Goal: Information Seeking & Learning: Learn about a topic

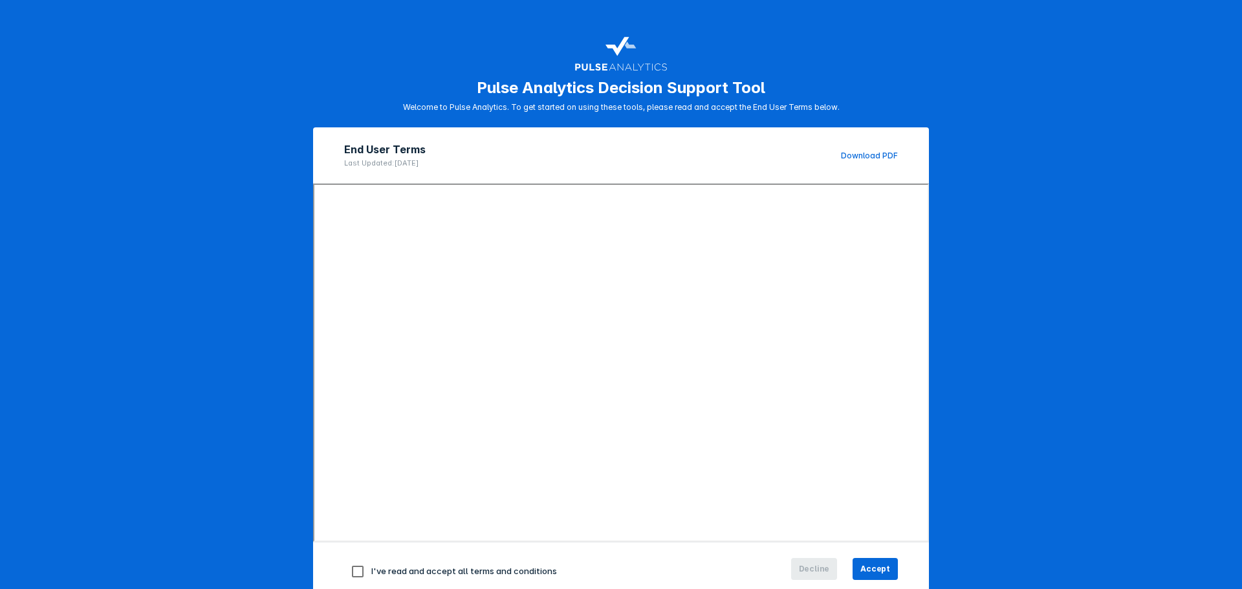
click at [458, 564] on div "I've read and accept all terms and conditions" at bounding box center [528, 571] width 369 height 27
click at [458, 572] on span "I've read and accept all terms and conditions" at bounding box center [464, 571] width 186 height 10
click at [349, 569] on input "checkbox" at bounding box center [357, 571] width 27 height 27
checkbox input "true"
click at [866, 564] on span "Accept" at bounding box center [876, 570] width 30 height 12
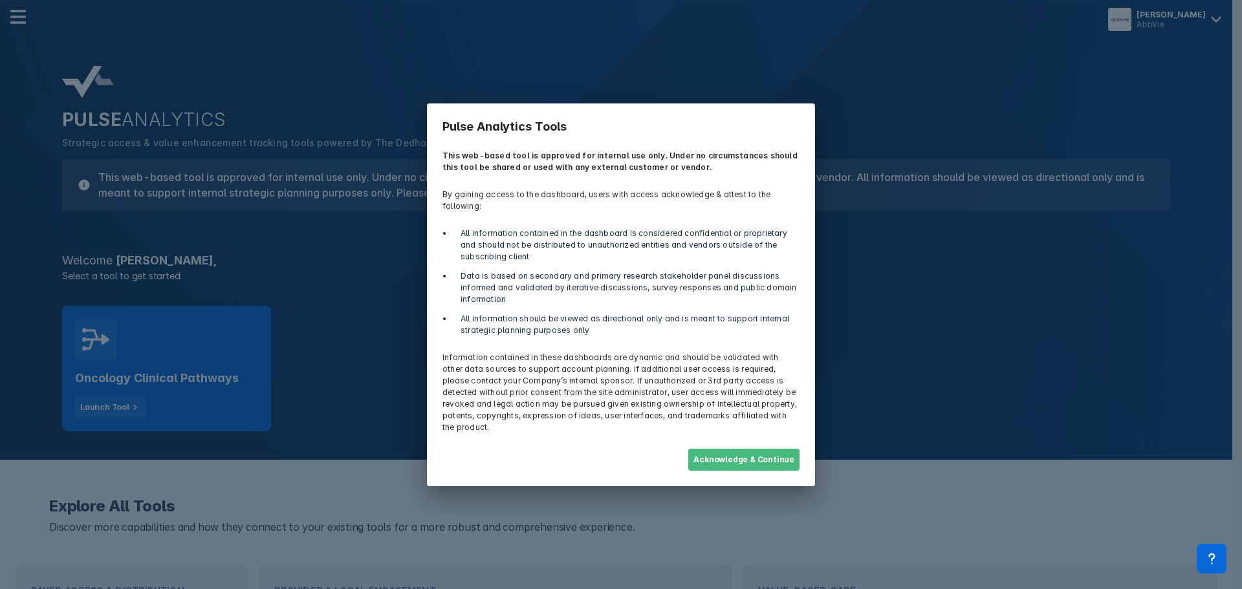
click at [745, 449] on button "Acknowledge & Continue" at bounding box center [743, 460] width 111 height 22
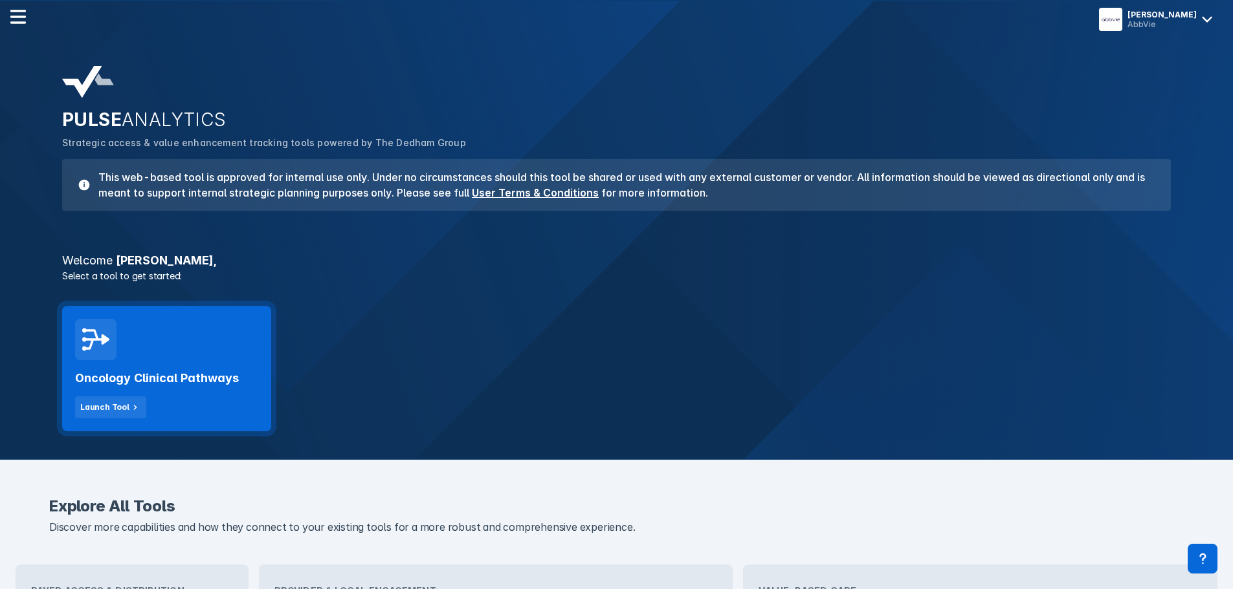
click at [184, 378] on h2 "Oncology Clinical Pathways" at bounding box center [157, 379] width 164 height 16
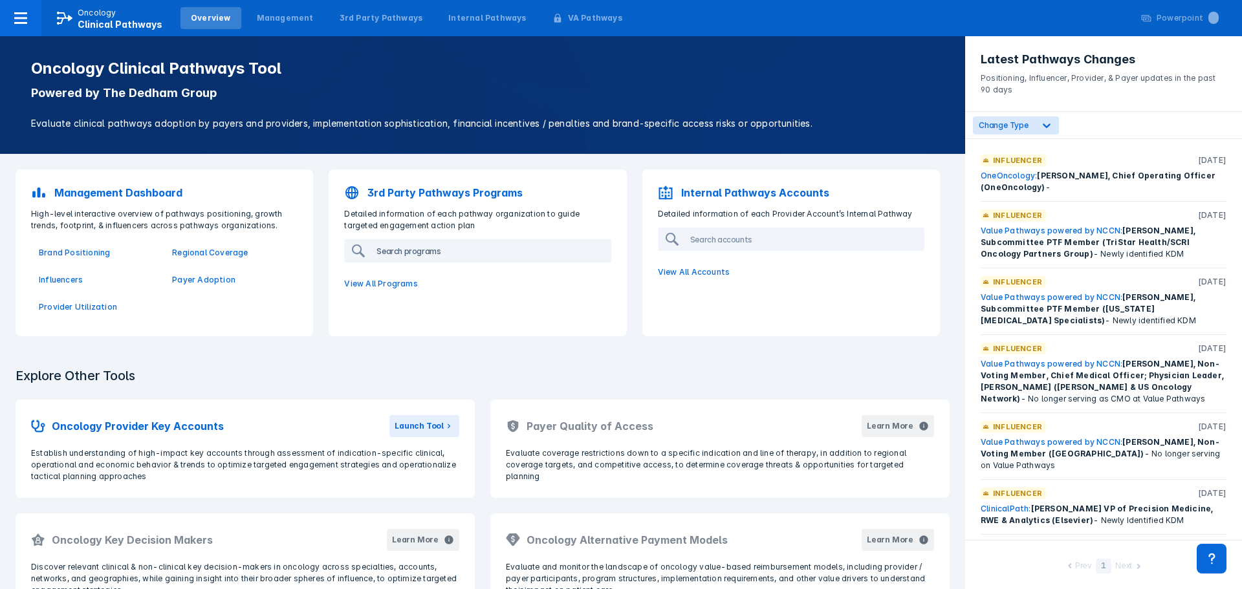
click at [423, 248] on input "search" at bounding box center [490, 251] width 238 height 21
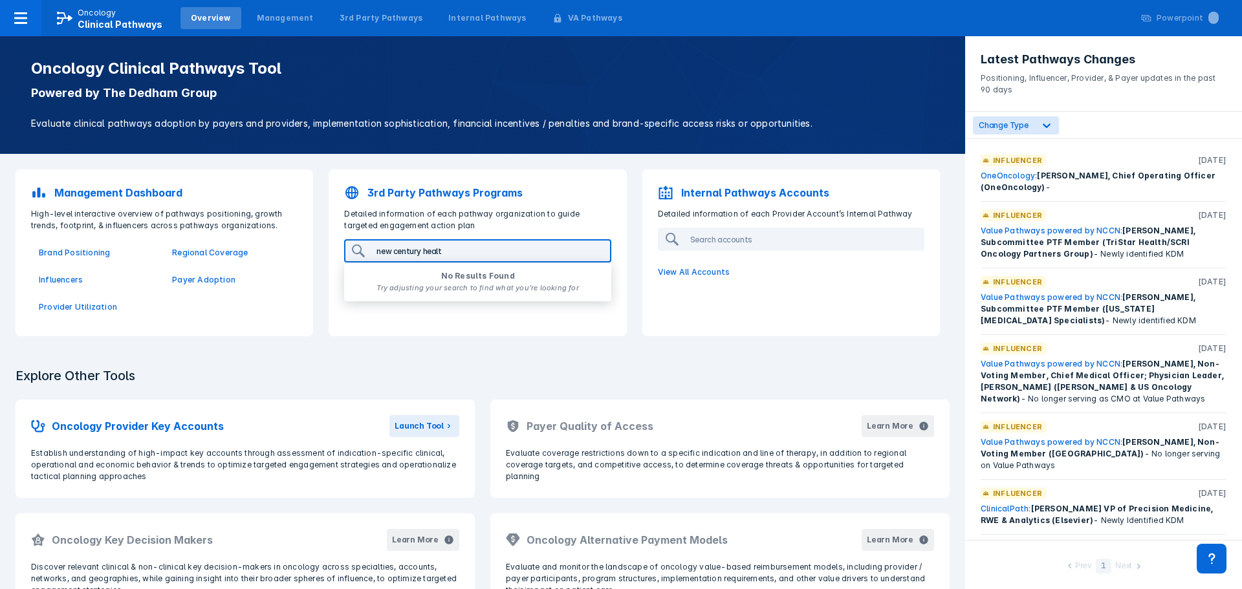
type input "new century health"
click at [408, 257] on input "new century health" at bounding box center [490, 251] width 238 height 21
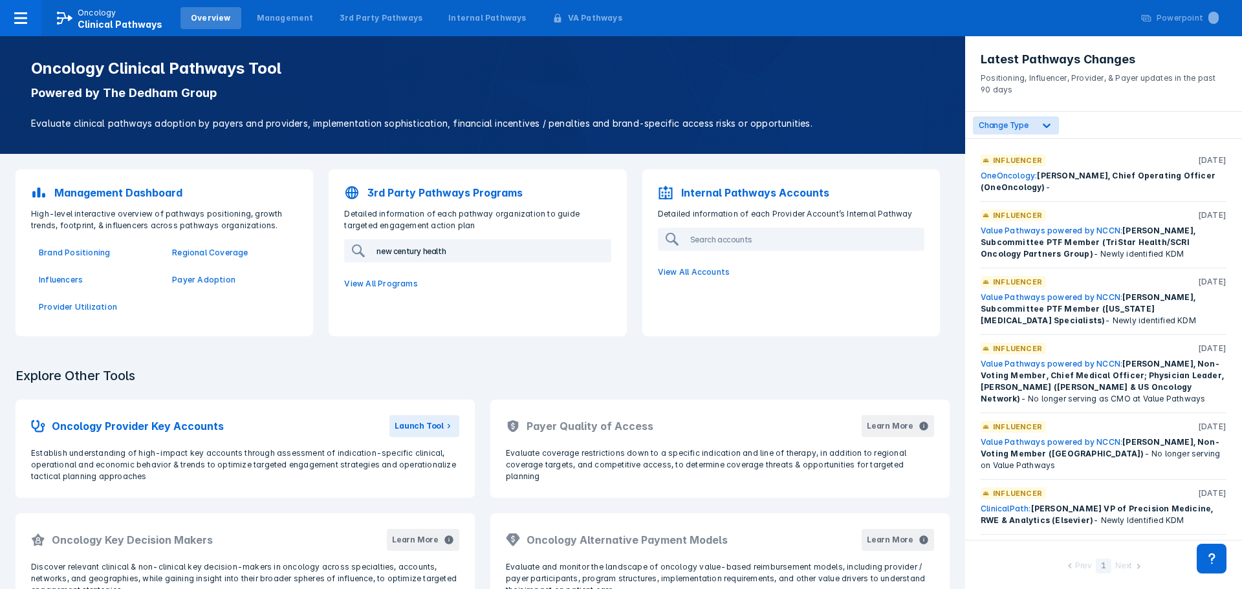
click at [408, 257] on input "new century health" at bounding box center [490, 251] width 238 height 21
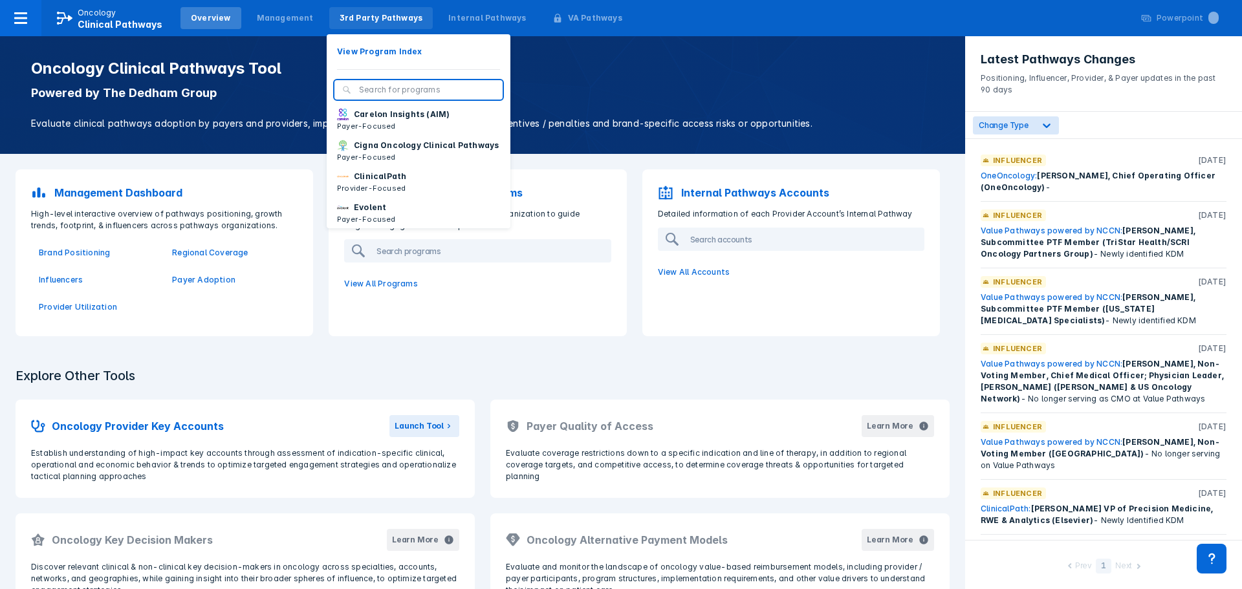
click at [386, 14] on div "3rd Party Pathways" at bounding box center [381, 18] width 83 height 12
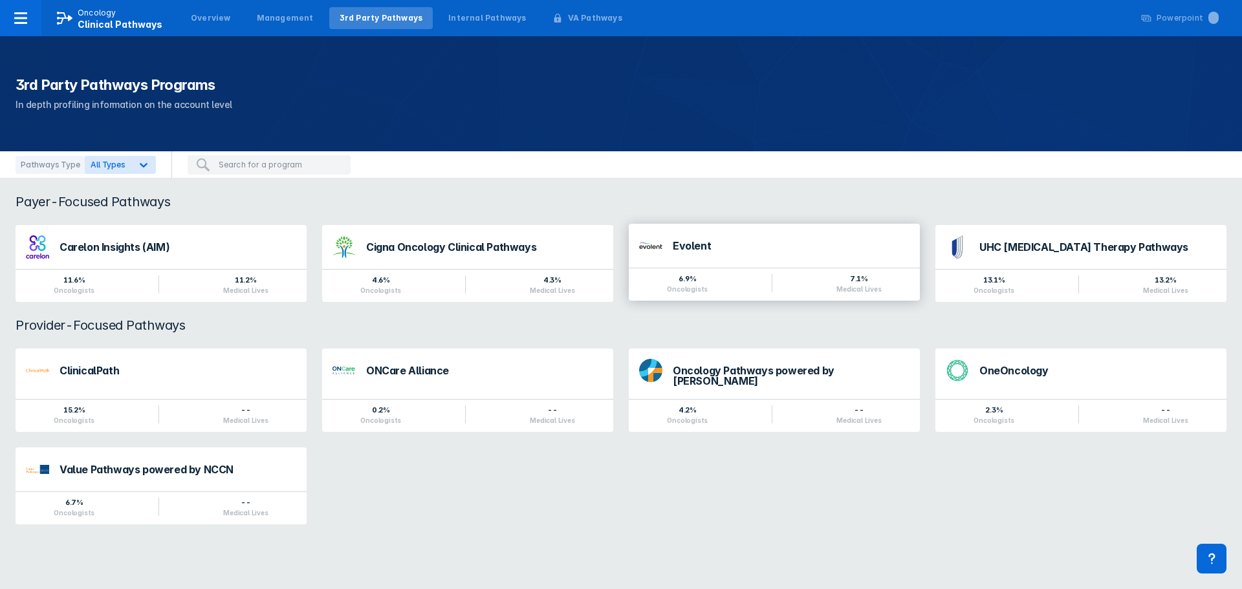
click at [710, 246] on div "Evolent" at bounding box center [791, 246] width 237 height 10
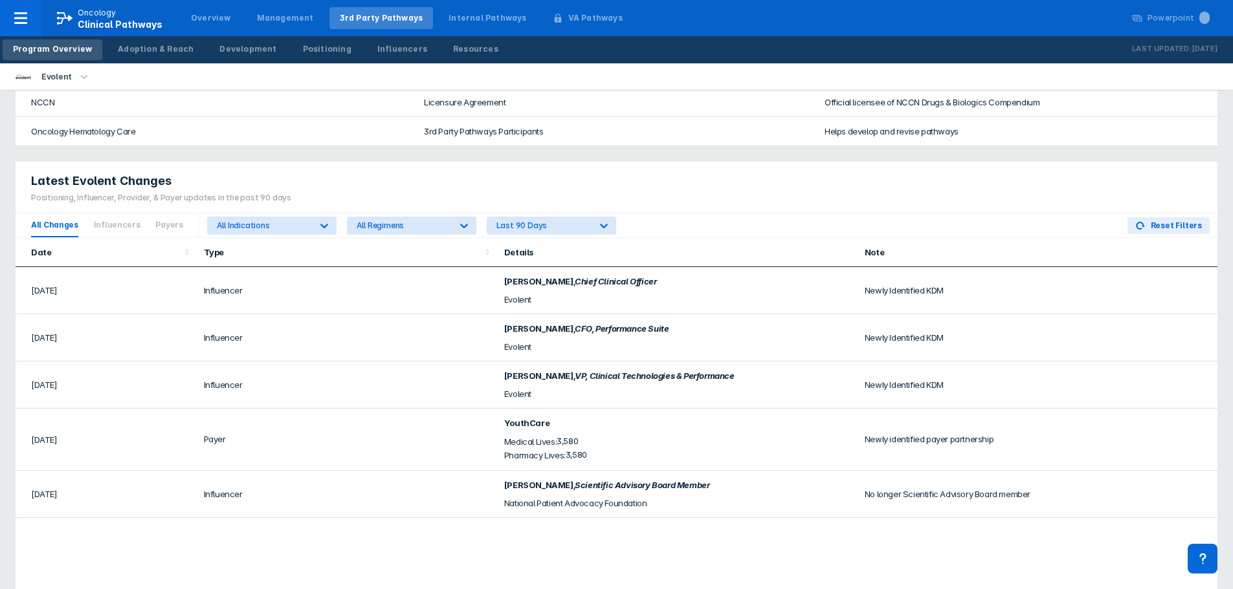
scroll to position [702, 0]
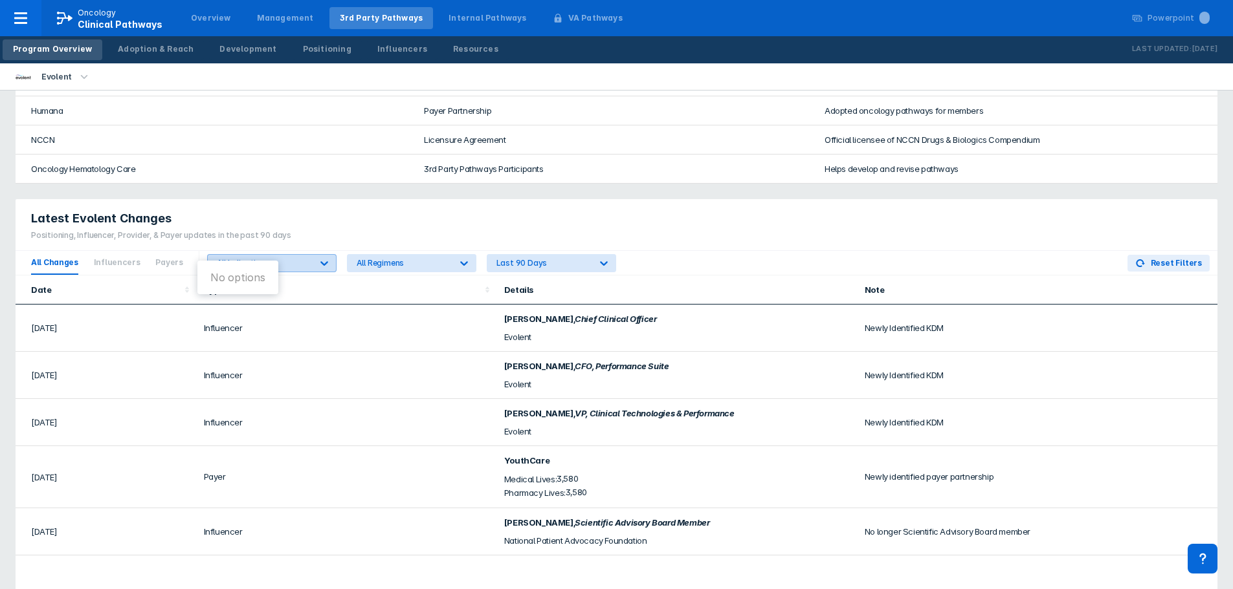
click at [291, 258] on div "All Indications" at bounding box center [264, 263] width 94 height 10
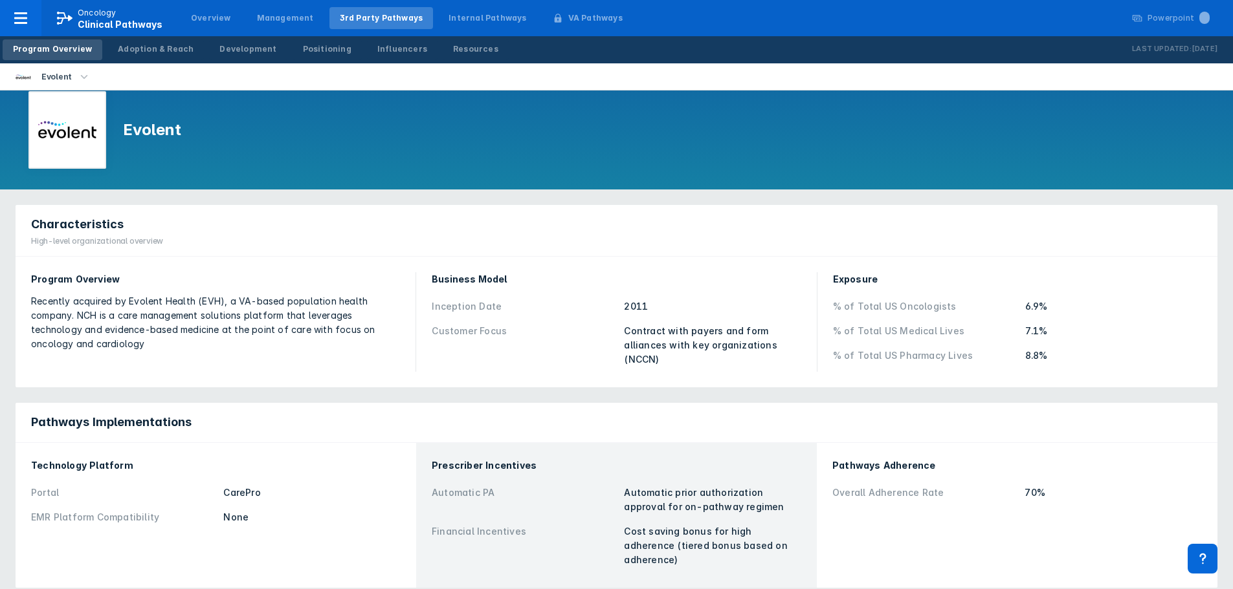
scroll to position [0, 0]
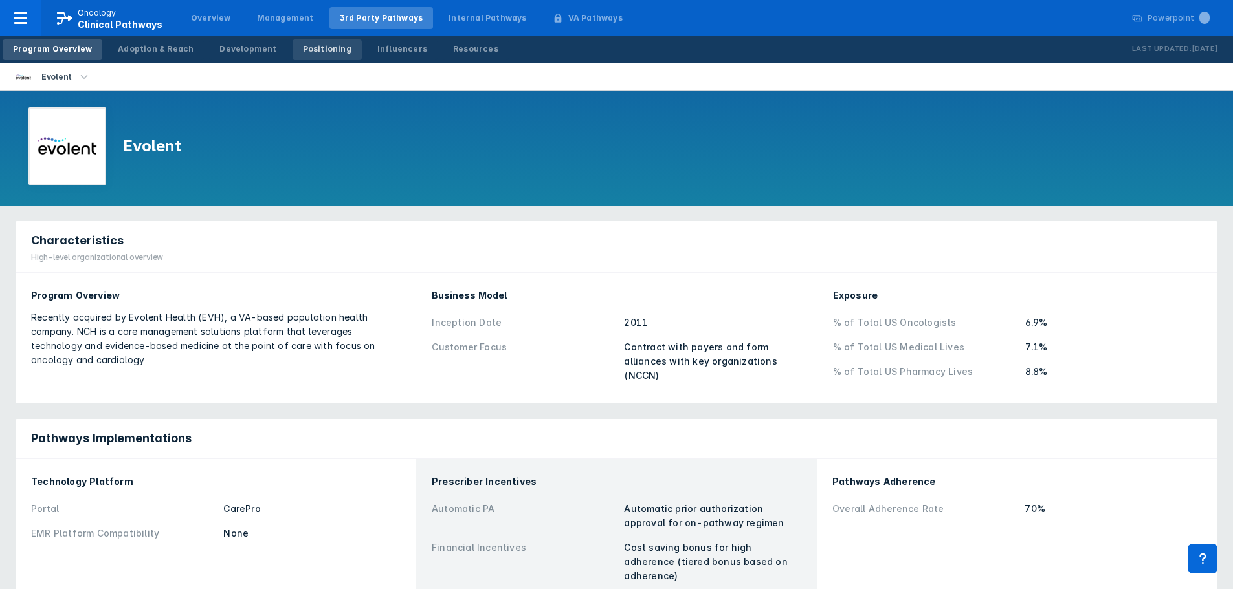
click at [306, 54] on div "Positioning" at bounding box center [327, 49] width 49 height 12
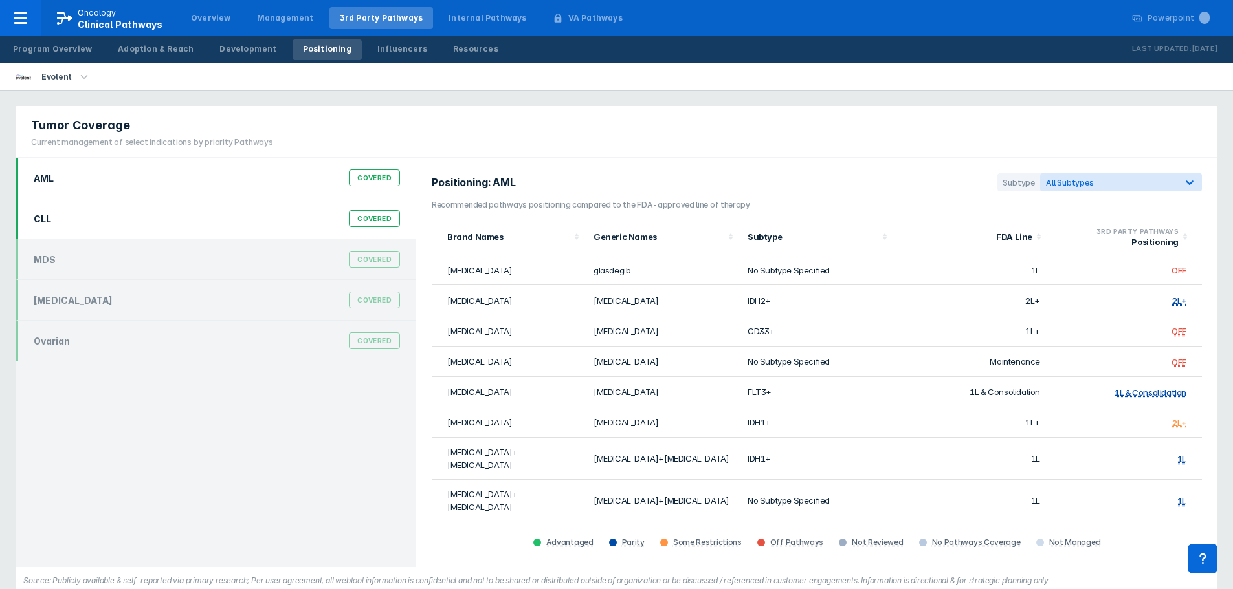
click at [181, 223] on div "CLL Covered" at bounding box center [217, 218] width 382 height 25
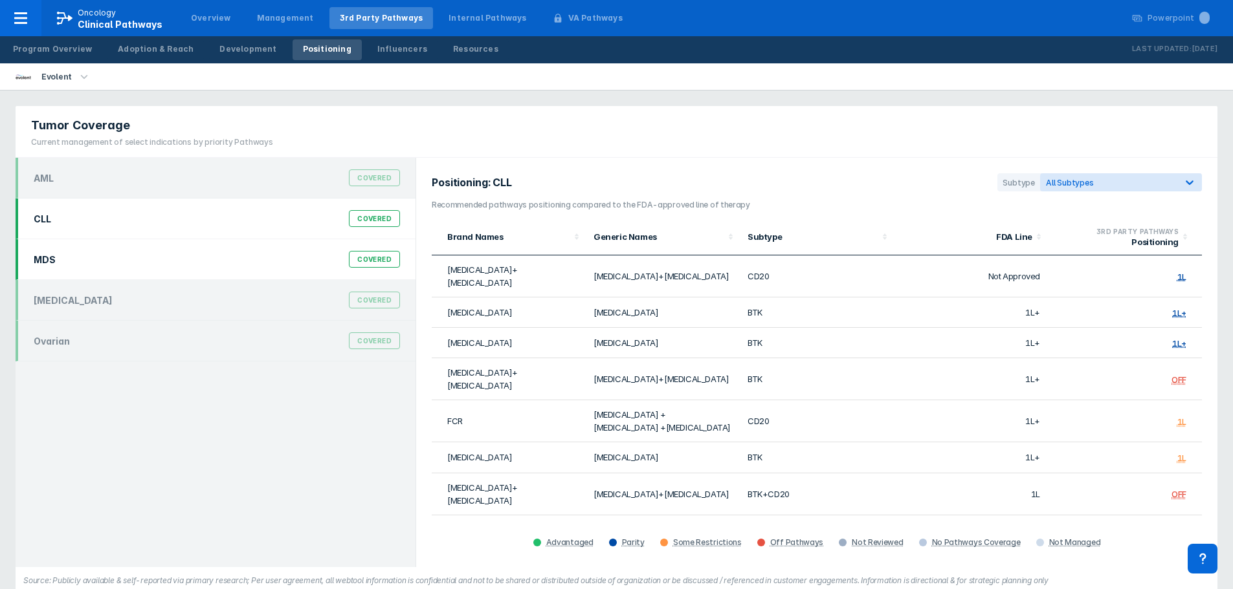
click at [179, 258] on div "MDS Covered" at bounding box center [217, 259] width 382 height 25
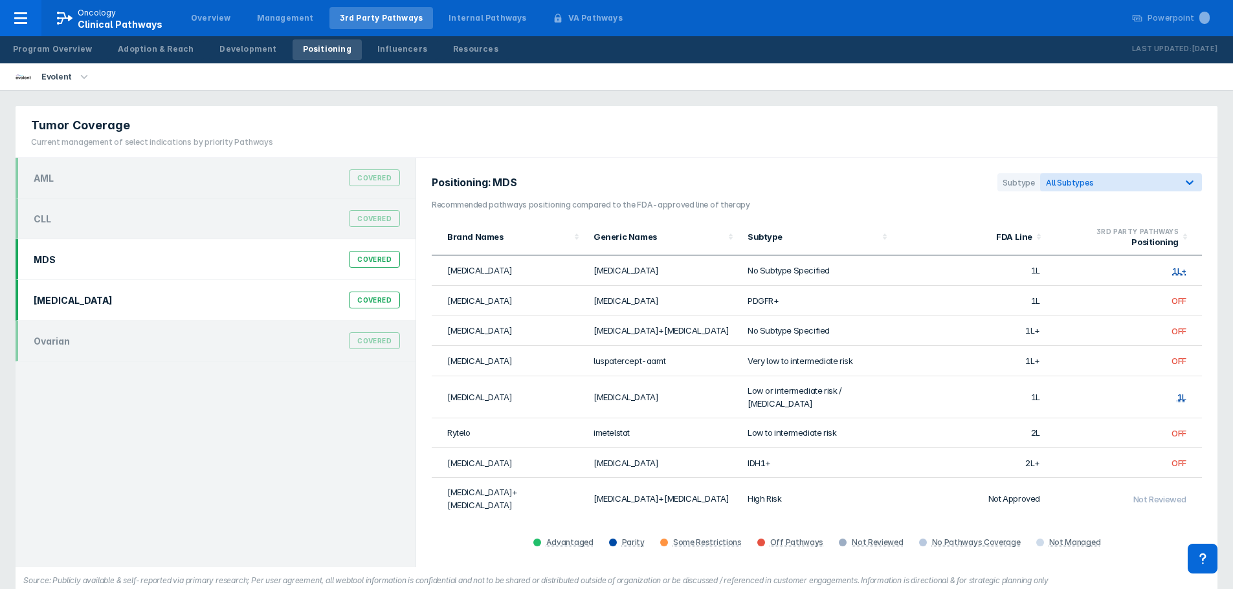
click at [174, 292] on div "NSCLC Covered" at bounding box center [217, 300] width 382 height 25
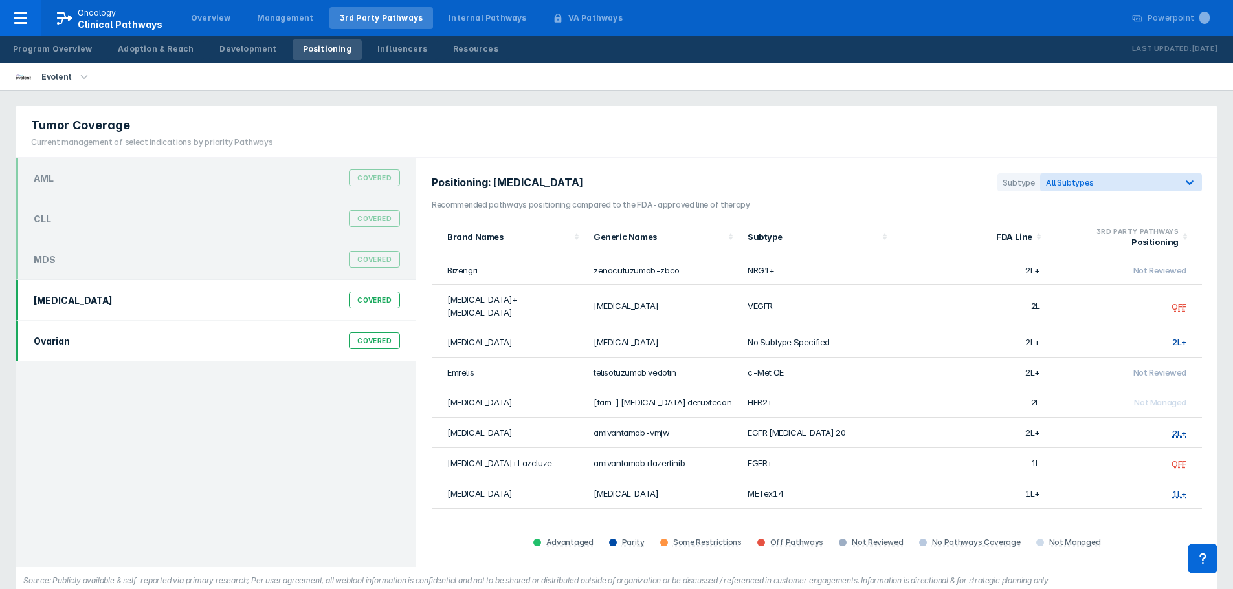
click at [169, 343] on div "Ovarian Covered" at bounding box center [217, 341] width 382 height 25
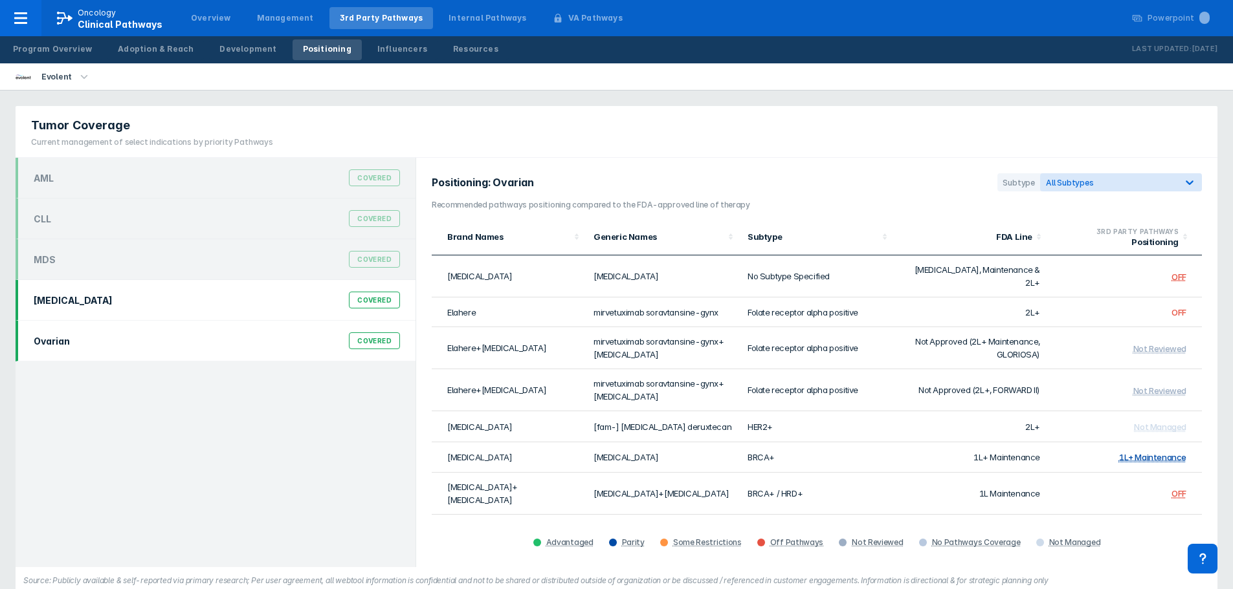
click at [144, 305] on div "NSCLC Covered" at bounding box center [217, 300] width 382 height 25
